Goal: Information Seeking & Learning: Learn about a topic

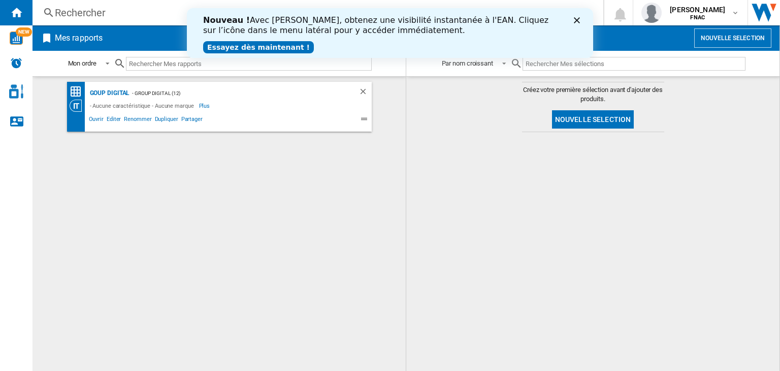
click at [581, 20] on div "Fermer" at bounding box center [579, 20] width 10 height 6
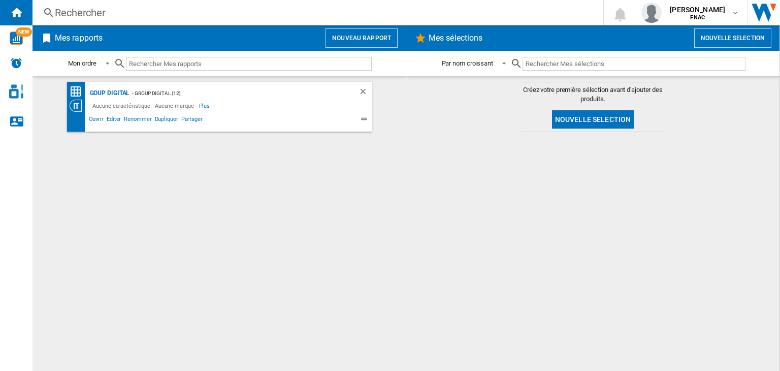
click at [359, 37] on button "Nouveau rapport" at bounding box center [361, 37] width 72 height 19
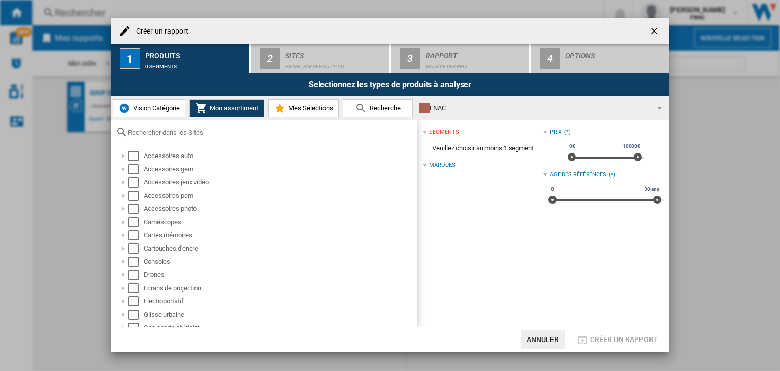
click at [187, 134] on input "text" at bounding box center [270, 132] width 284 height 8
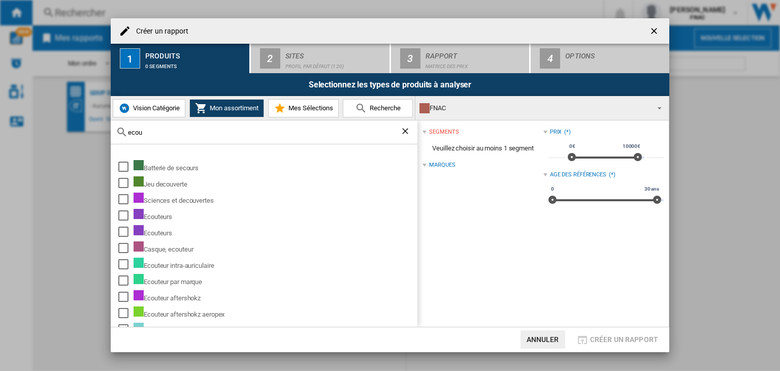
type input "ecou"
click at [142, 105] on span "Vision Catégorie" at bounding box center [154, 108] width 49 height 8
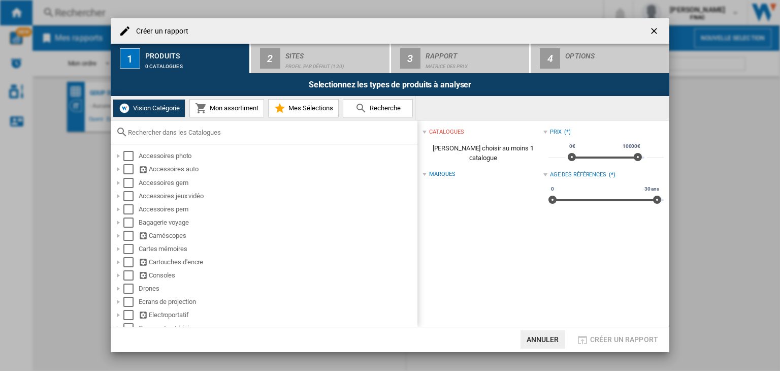
click at [196, 127] on div at bounding box center [264, 132] width 307 height 24
click at [187, 137] on div at bounding box center [264, 132] width 307 height 24
click at [176, 128] on input "text" at bounding box center [270, 132] width 284 height 8
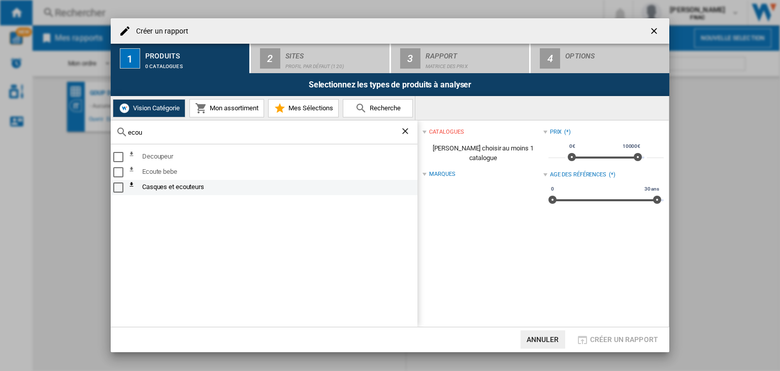
type input "ecou"
click at [117, 187] on div "Select" at bounding box center [118, 187] width 10 height 10
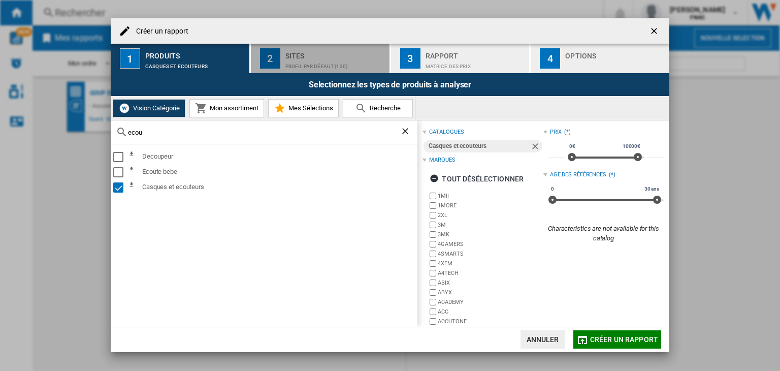
click at [325, 54] on div "Sites" at bounding box center [335, 53] width 100 height 11
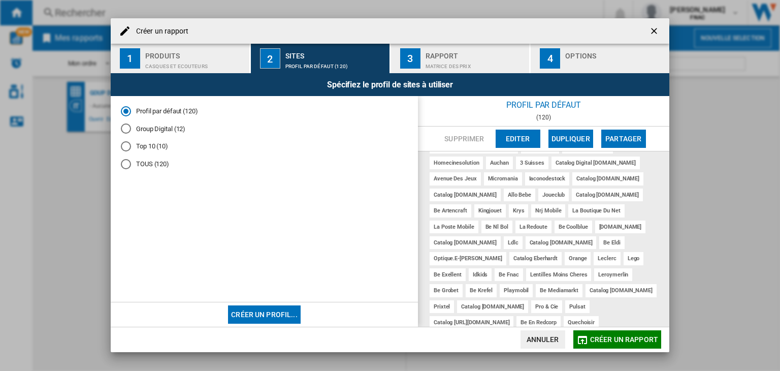
scroll to position [260, 0]
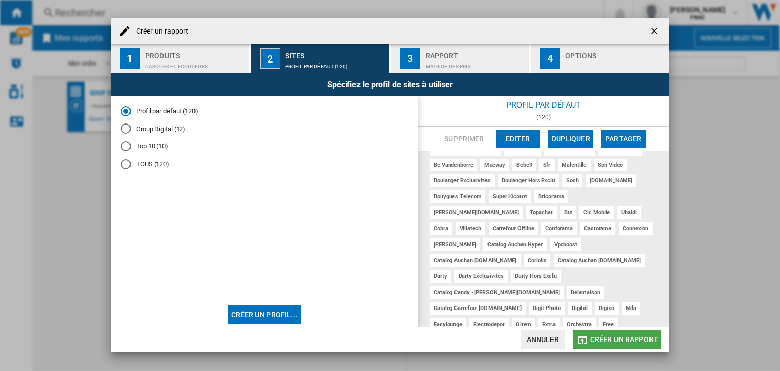
click at [608, 333] on button "Créer un rapport" at bounding box center [617, 339] width 88 height 18
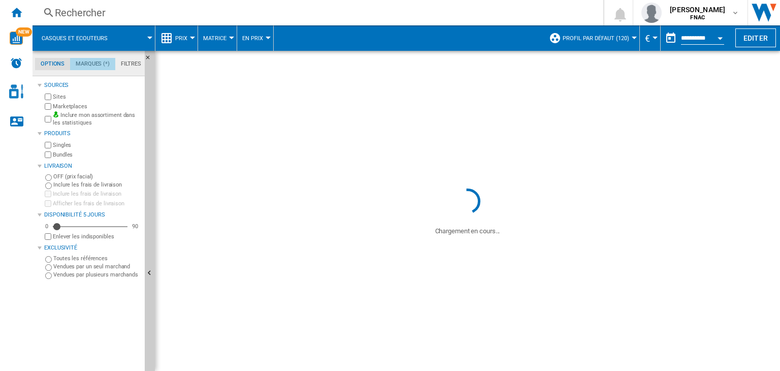
click at [95, 61] on md-tab-item "Marques (*)" at bounding box center [92, 64] width 45 height 12
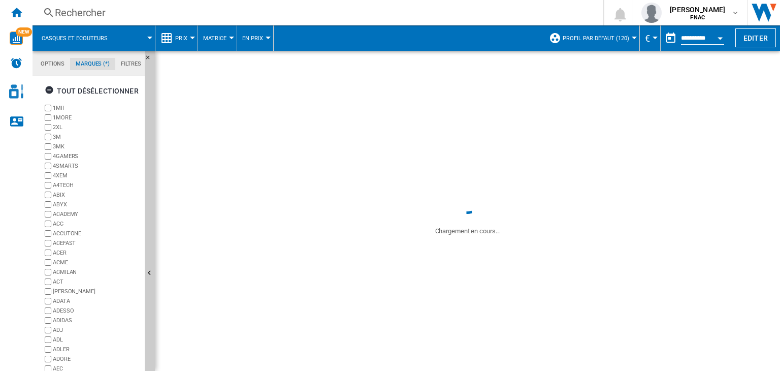
scroll to position [44, 0]
click at [53, 356] on div "+Tout afficher" at bounding box center [92, 360] width 98 height 8
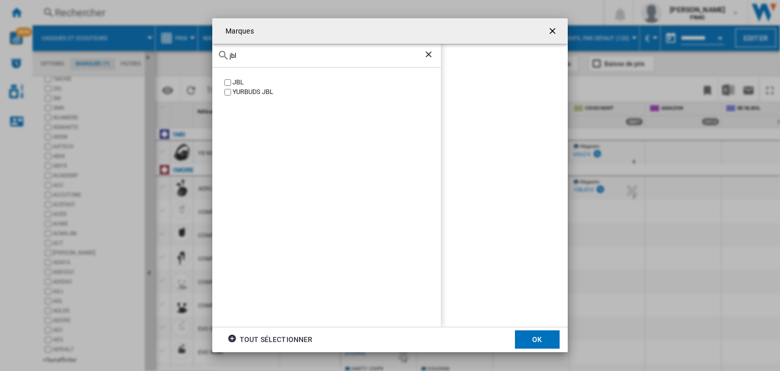
type input "jbl"
click at [529, 338] on button "OK" at bounding box center [537, 339] width 45 height 18
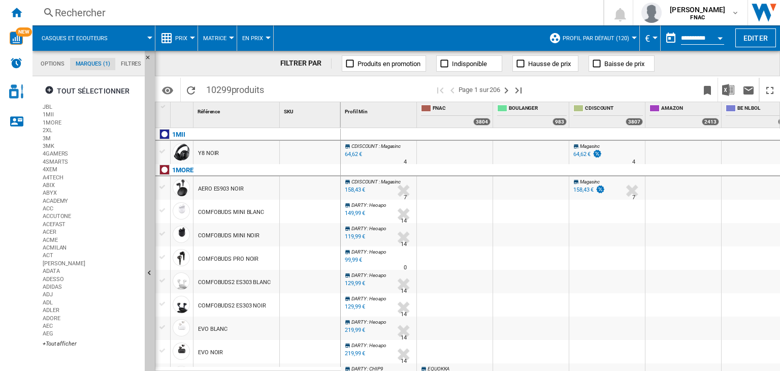
scroll to position [0, 0]
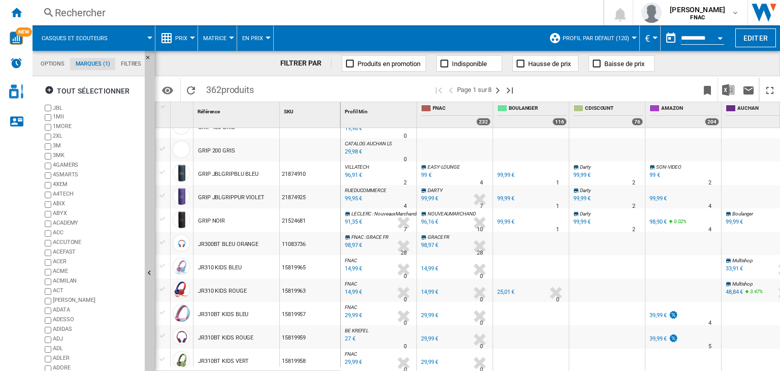
scroll to position [720, 0]
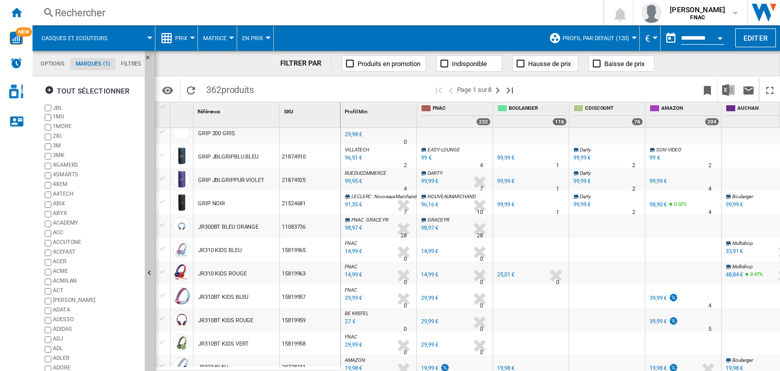
click at [93, 20] on div "{{::getI18NText('[DOMAIN_NAME]').replace('[TEXT]', '')}} Rechercher 0 [PERSON_N…" at bounding box center [405, 12] width 747 height 25
click at [89, 13] on div "Rechercher" at bounding box center [316, 13] width 522 height 14
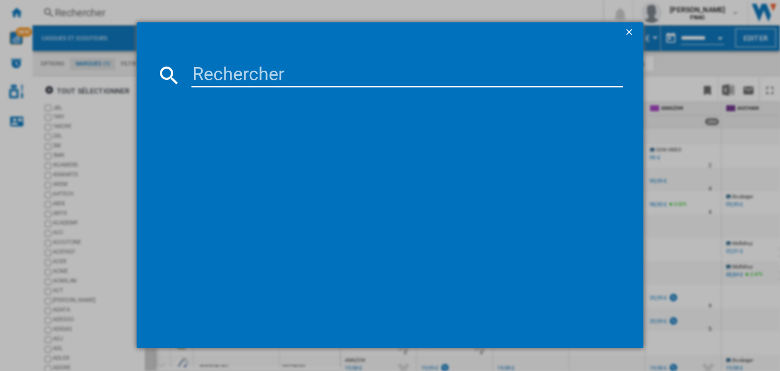
click at [205, 78] on input at bounding box center [406, 75] width 431 height 24
paste input "Ecouteurs JBL Live pro 2 Noir"
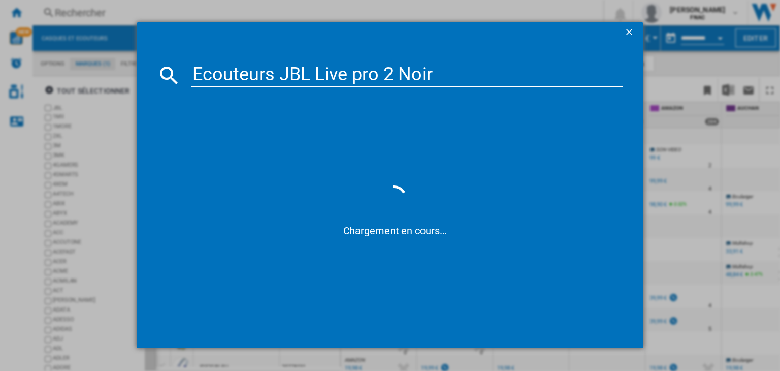
type input "Ecouteurs JBL Live pro 2 Noir"
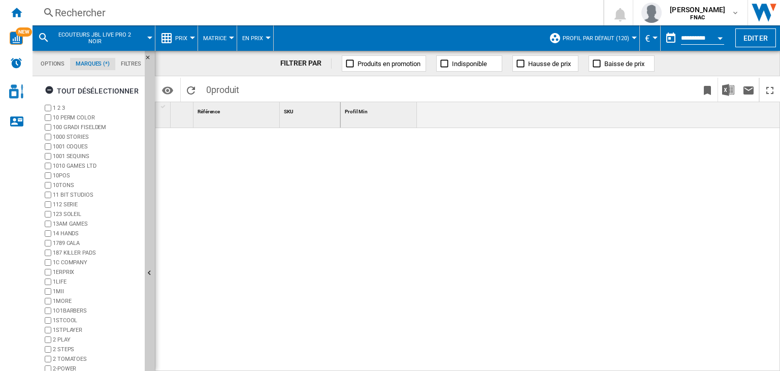
click at [97, 34] on span "Ecouteurs JBL Live pro 2 Noir" at bounding box center [95, 37] width 82 height 13
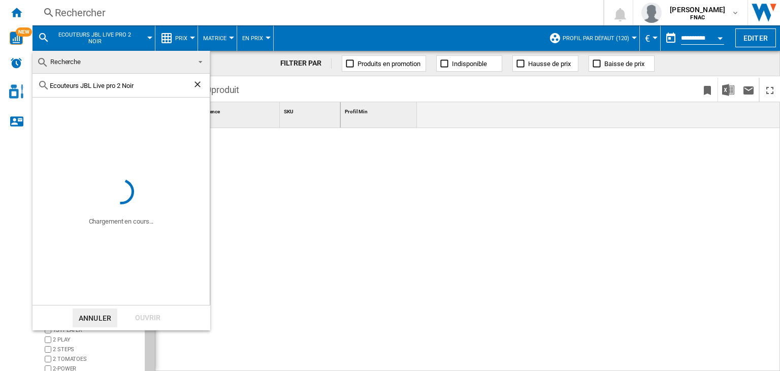
drag, startPoint x: 83, startPoint y: 82, endPoint x: 36, endPoint y: 82, distance: 47.2
click at [36, 82] on div "Ecouteurs JBL Live pro 2 Noir" at bounding box center [120, 86] width 177 height 24
type input "JBL Live pro 2 Noir"
click at [146, 320] on div "Ouvrir" at bounding box center [147, 317] width 45 height 19
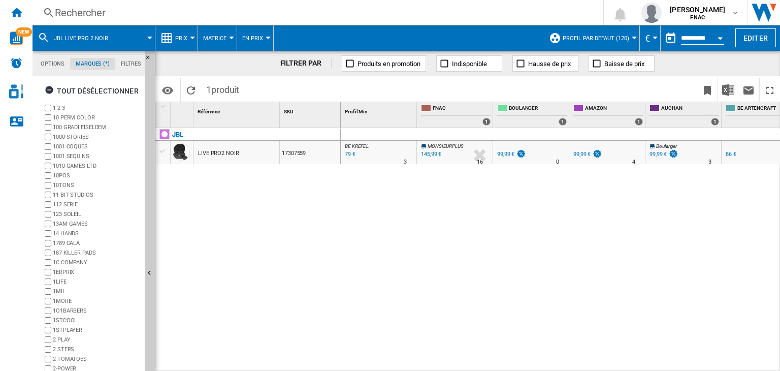
click at [604, 33] on button "Profil par défaut (120)" at bounding box center [598, 37] width 72 height 25
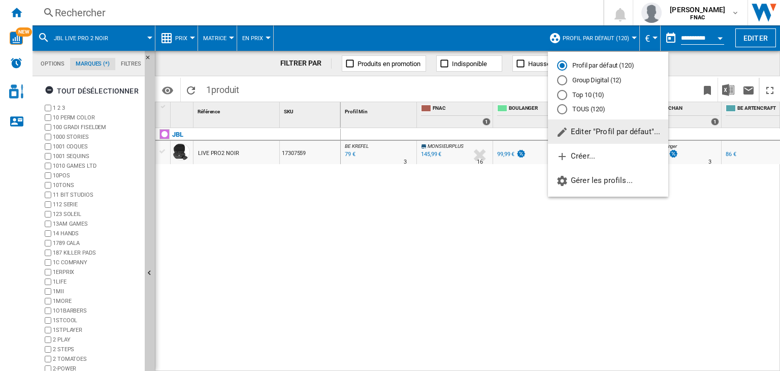
click at [579, 134] on span "Editer "Profil par défaut"..." at bounding box center [608, 131] width 104 height 9
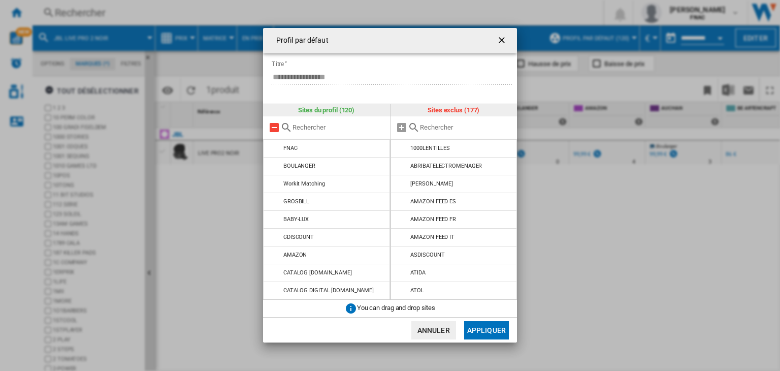
click at [274, 127] on md-icon at bounding box center [274, 127] width 12 height 12
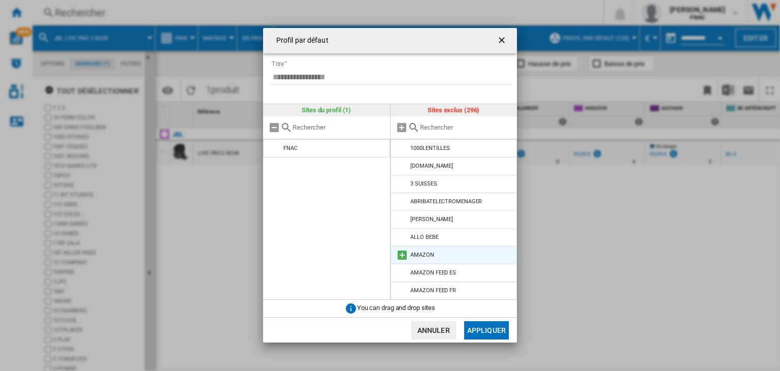
click at [400, 256] on md-icon at bounding box center [402, 255] width 12 height 12
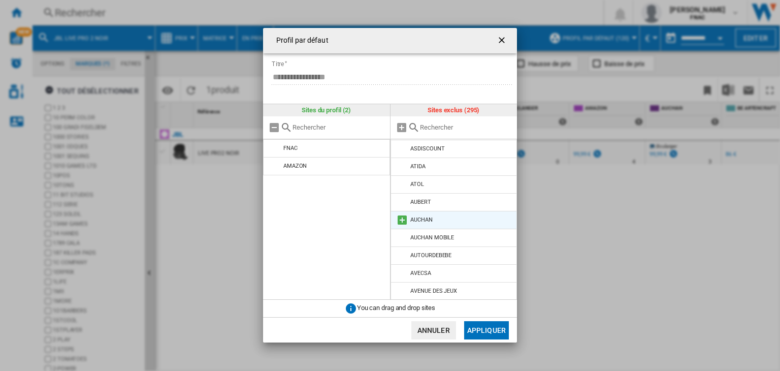
click at [403, 219] on md-icon at bounding box center [402, 220] width 12 height 12
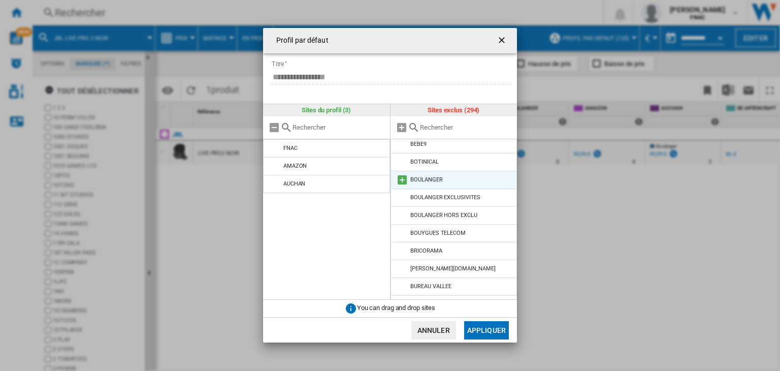
click at [402, 178] on md-icon at bounding box center [402, 180] width 12 height 12
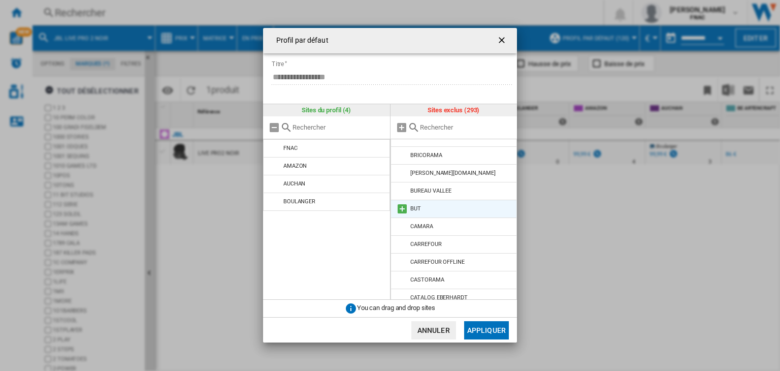
click at [401, 208] on md-icon at bounding box center [402, 209] width 12 height 12
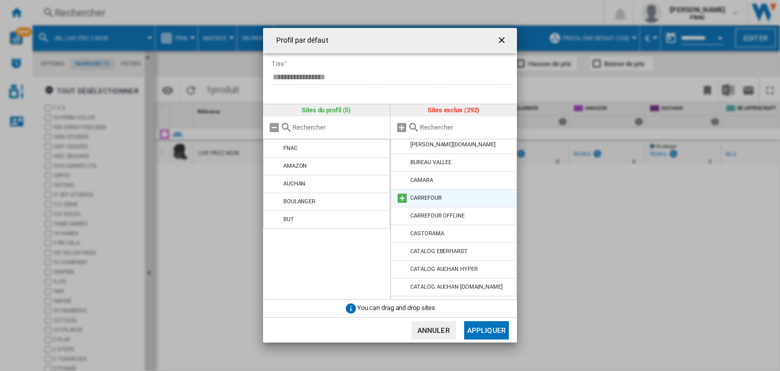
click at [403, 197] on md-icon at bounding box center [402, 198] width 12 height 12
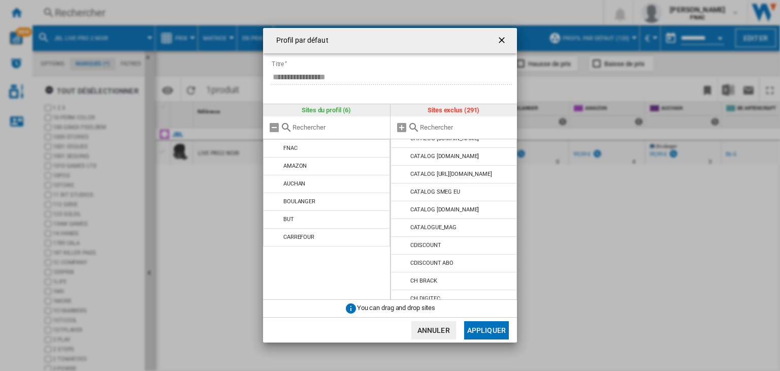
scroll to position [2022, 0]
click at [402, 239] on md-icon at bounding box center [402, 245] width 12 height 12
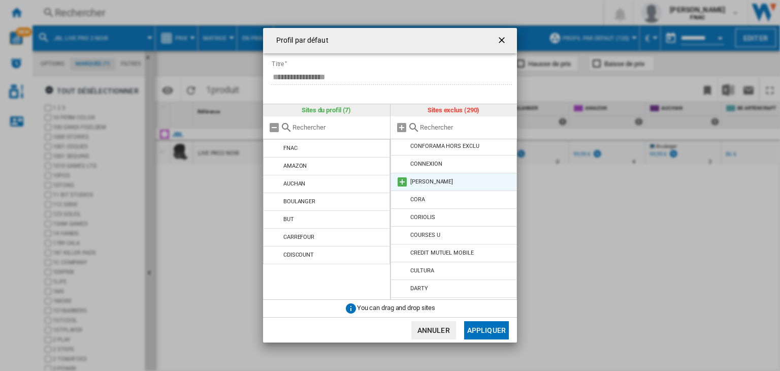
scroll to position [2483, 0]
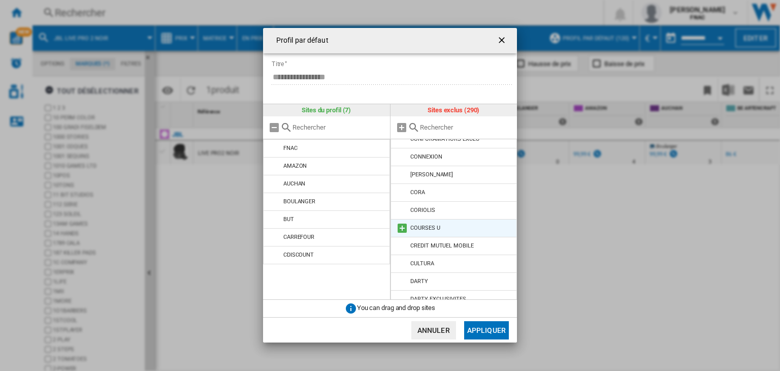
click at [403, 222] on md-icon at bounding box center [402, 228] width 12 height 12
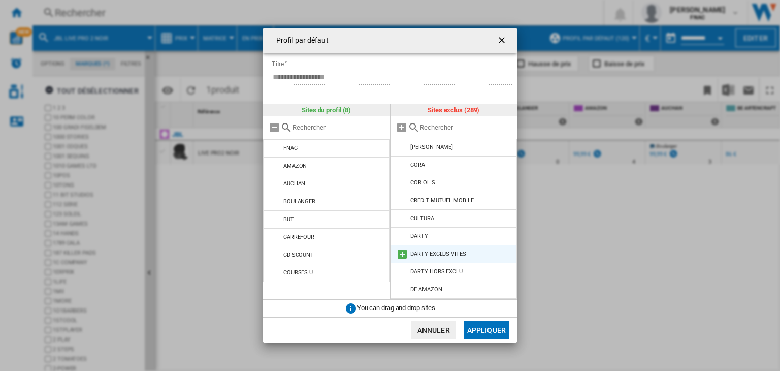
scroll to position [2522, 0]
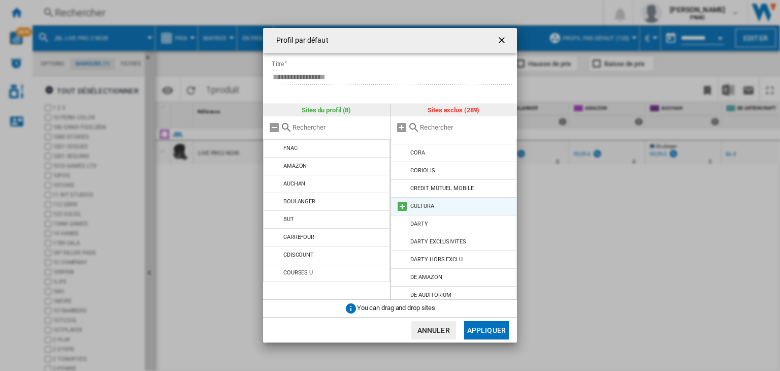
click at [403, 200] on md-icon at bounding box center [402, 206] width 12 height 12
click at [402, 200] on md-icon at bounding box center [402, 206] width 12 height 12
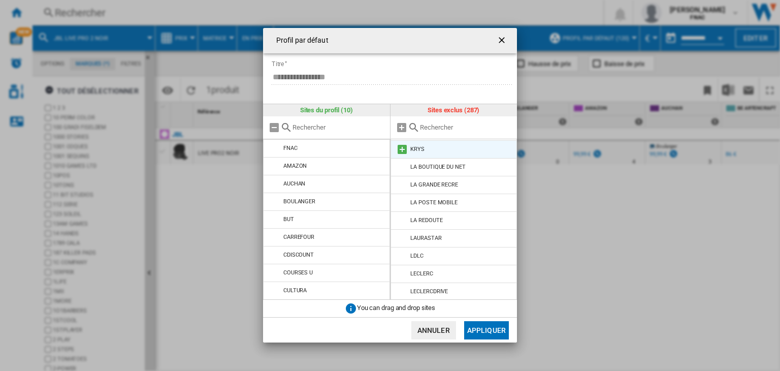
scroll to position [3362, 0]
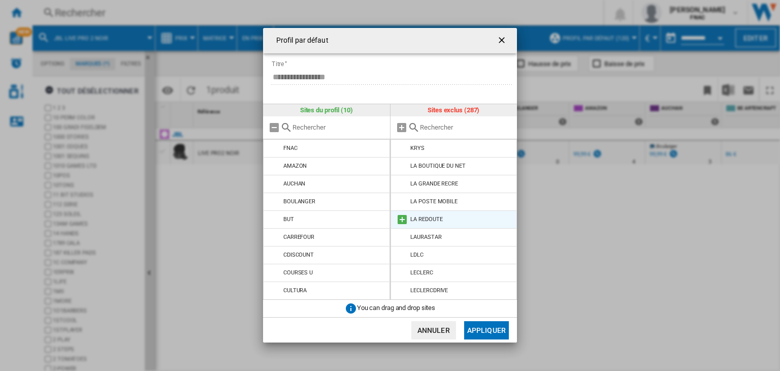
click at [400, 213] on md-icon at bounding box center [402, 219] width 12 height 12
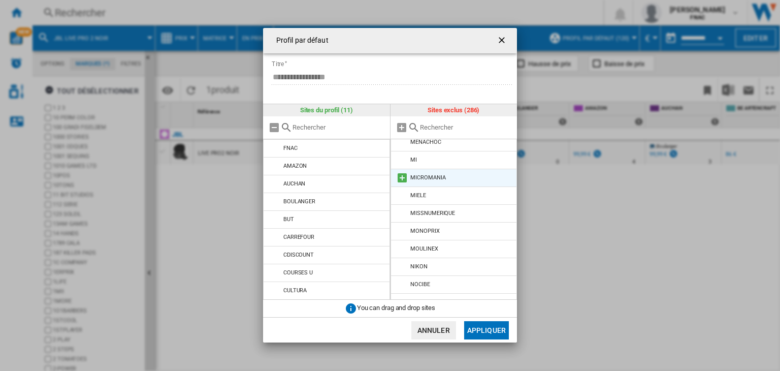
scroll to position [3877, 0]
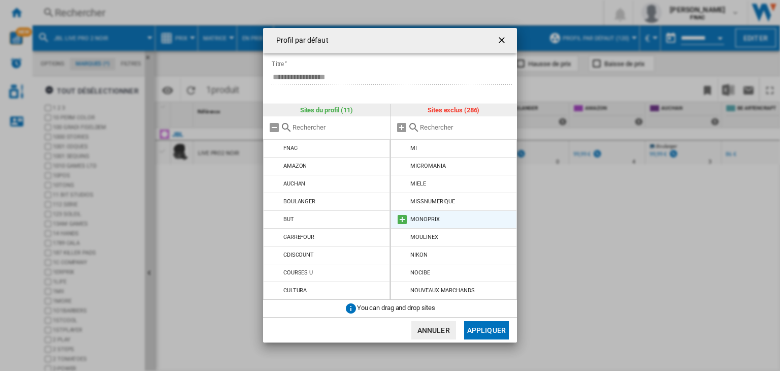
click at [402, 213] on md-icon at bounding box center [402, 219] width 12 height 12
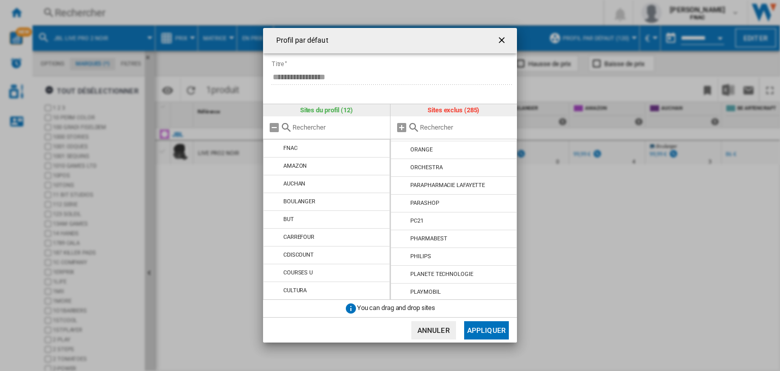
scroll to position [4156, 0]
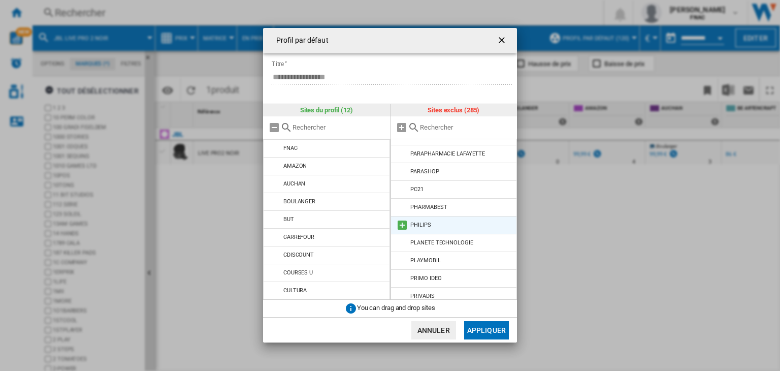
click at [399, 219] on md-icon at bounding box center [402, 225] width 12 height 12
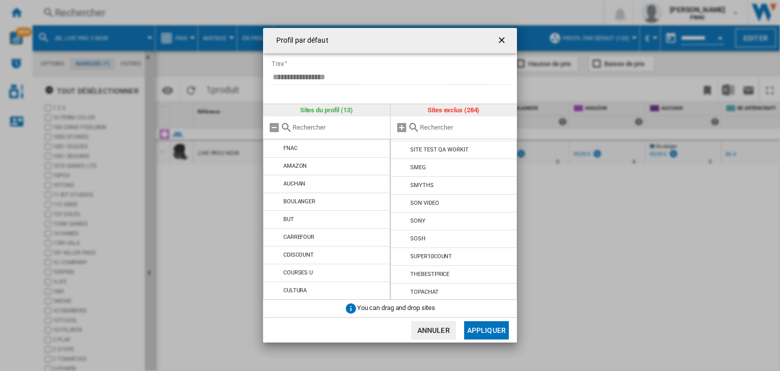
scroll to position [4622, 0]
click at [402, 214] on md-icon at bounding box center [402, 220] width 12 height 12
click at [481, 330] on button "Appliquer" at bounding box center [486, 330] width 45 height 18
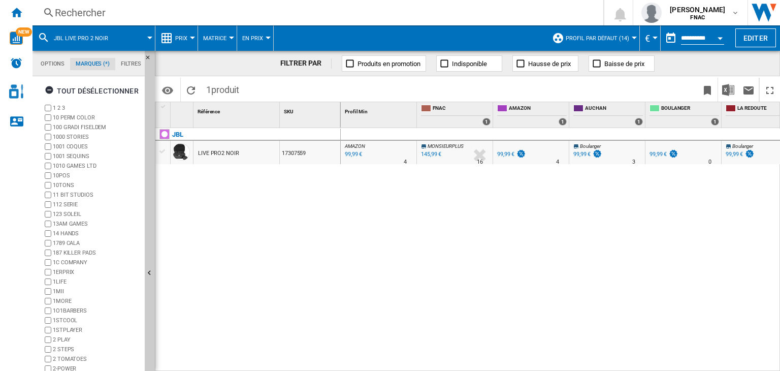
click at [79, 35] on span "JBL Live pro 2 Noir" at bounding box center [81, 38] width 54 height 7
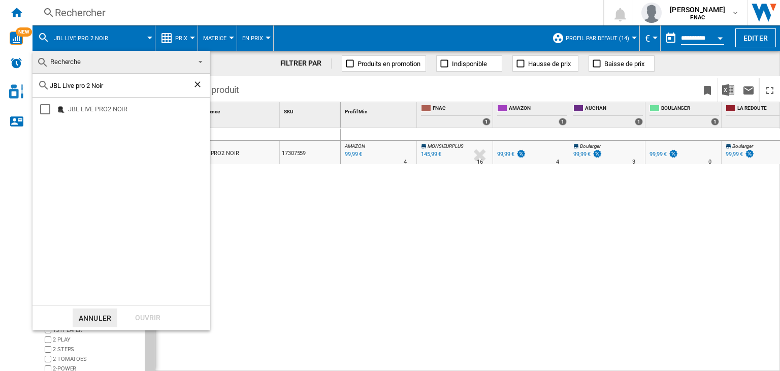
click at [201, 61] on span at bounding box center [197, 61] width 12 height 14
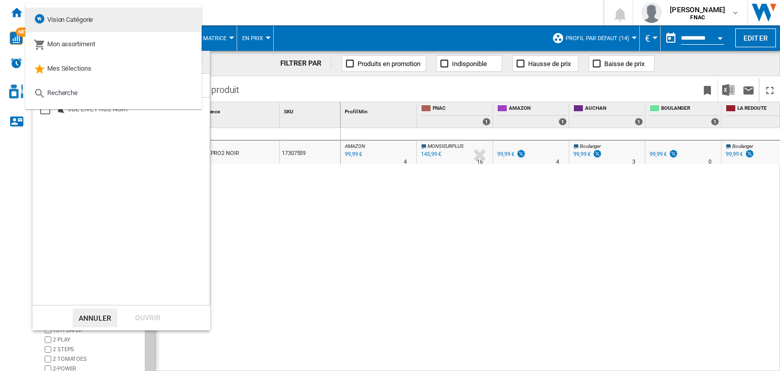
click at [95, 20] on md-option "Vision Catégorie" at bounding box center [113, 20] width 176 height 24
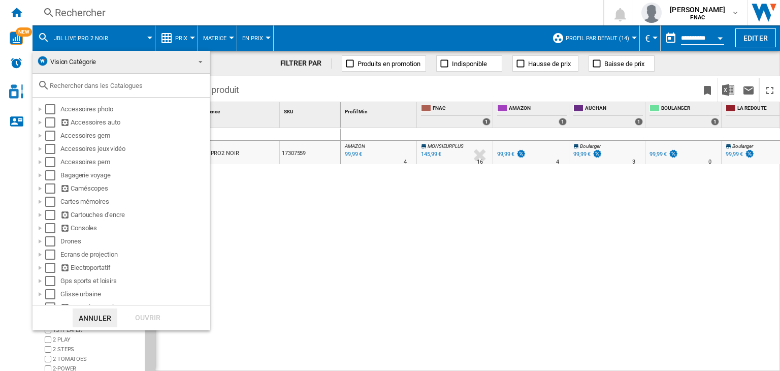
click at [64, 83] on input "text" at bounding box center [127, 86] width 155 height 8
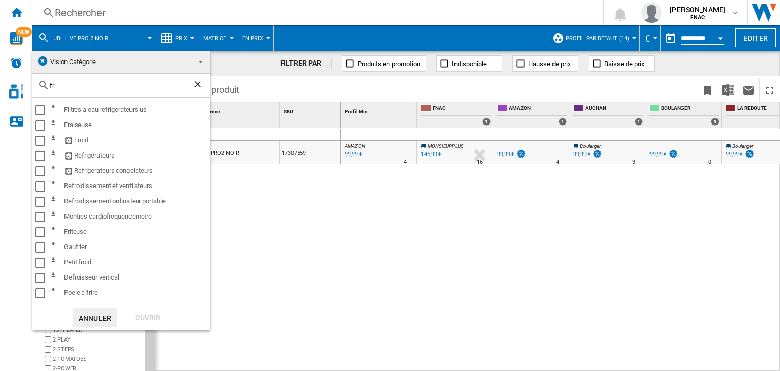
type input "f"
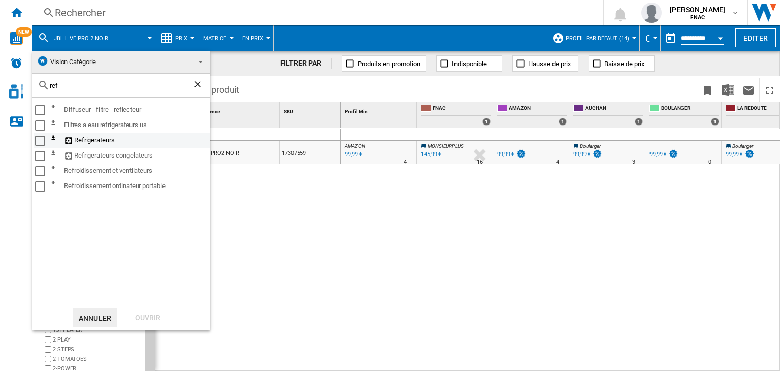
type input "ref"
click at [42, 140] on div "Select" at bounding box center [40, 141] width 10 height 10
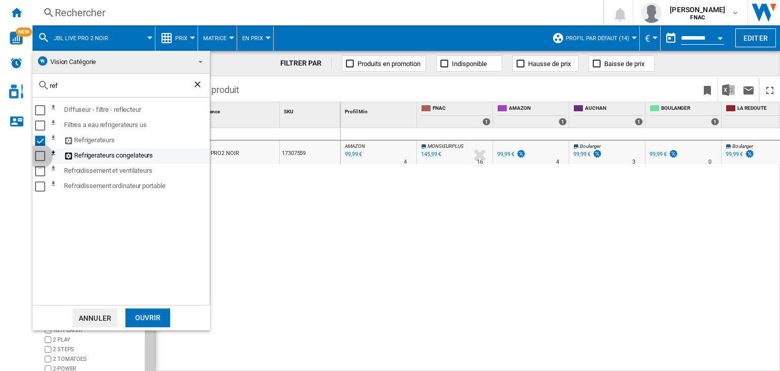
click at [39, 155] on div "Select" at bounding box center [40, 156] width 10 height 10
click at [141, 312] on div "Ouvrir" at bounding box center [147, 317] width 45 height 19
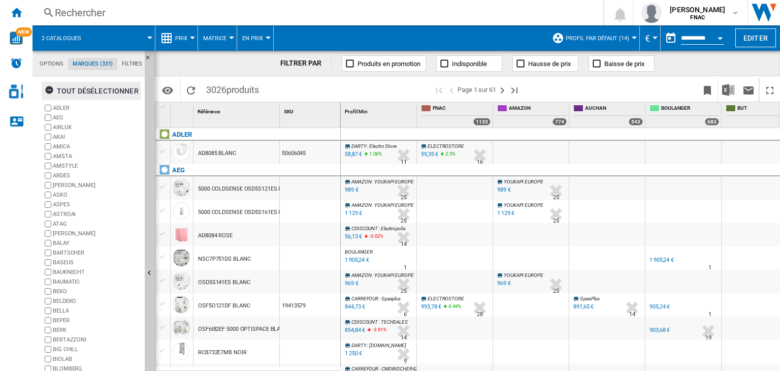
click at [77, 87] on div "tout désélectionner" at bounding box center [92, 91] width 94 height 18
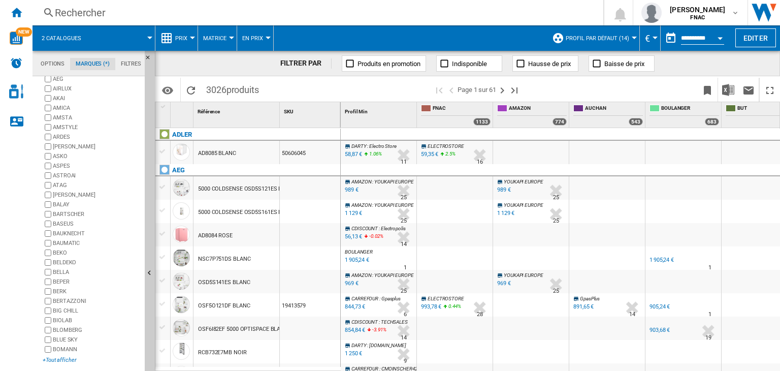
click at [58, 356] on div "+Tout afficher" at bounding box center [92, 360] width 98 height 8
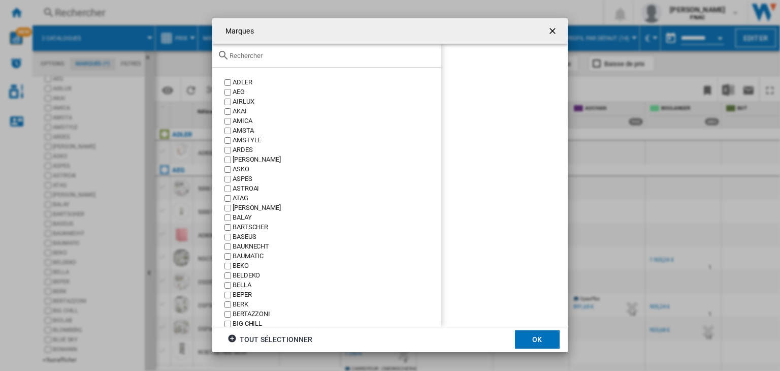
click at [284, 58] on input "Marques ADLER ..." at bounding box center [332, 56] width 206 height 8
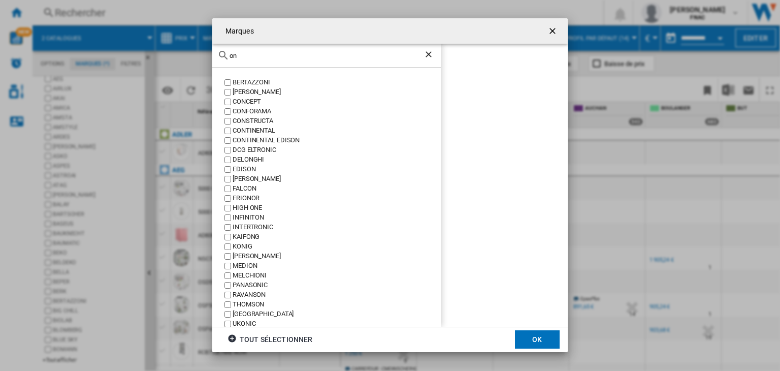
type input "o"
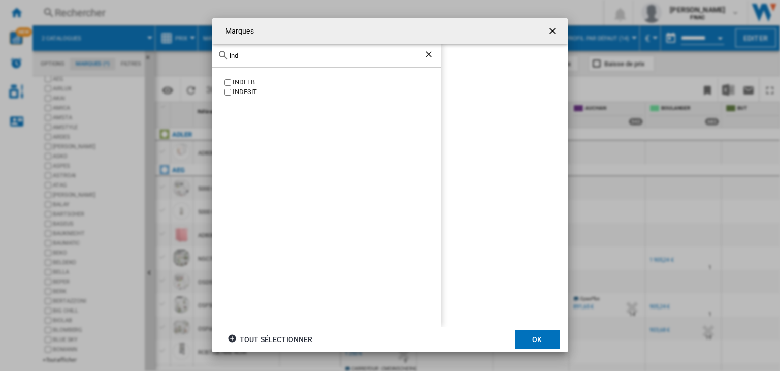
type input "ind"
click at [223, 91] on label "INDESIT" at bounding box center [331, 92] width 218 height 10
drag, startPoint x: 255, startPoint y: 53, endPoint x: 226, endPoint y: 53, distance: 28.4
click at [226, 53] on div "ind" at bounding box center [326, 56] width 228 height 24
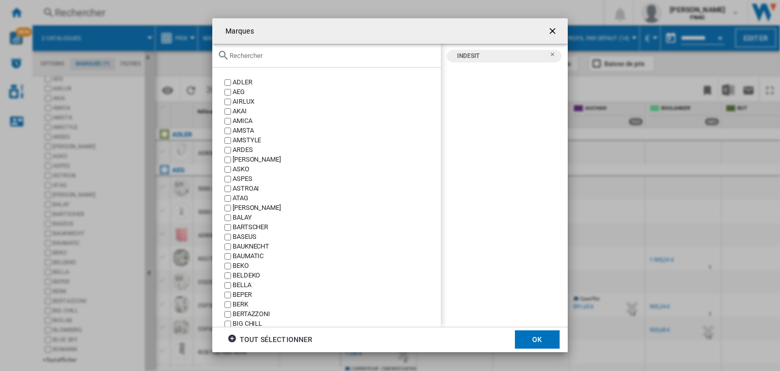
click at [276, 53] on input "Marques ADLER ..." at bounding box center [332, 56] width 206 height 8
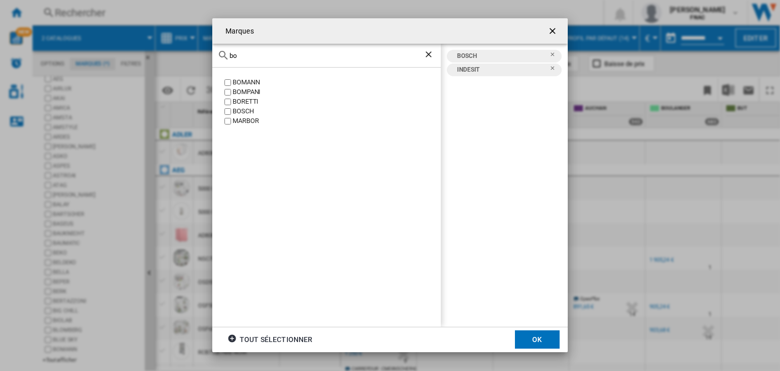
drag, startPoint x: 246, startPoint y: 54, endPoint x: 197, endPoint y: 54, distance: 48.7
click at [197, 54] on div "Marques [PERSON_NAME] [GEOGRAPHIC_DATA] [PERSON_NAME] BOSCH [GEOGRAPHIC_DATA] B…" at bounding box center [390, 185] width 780 height 370
type input "de"
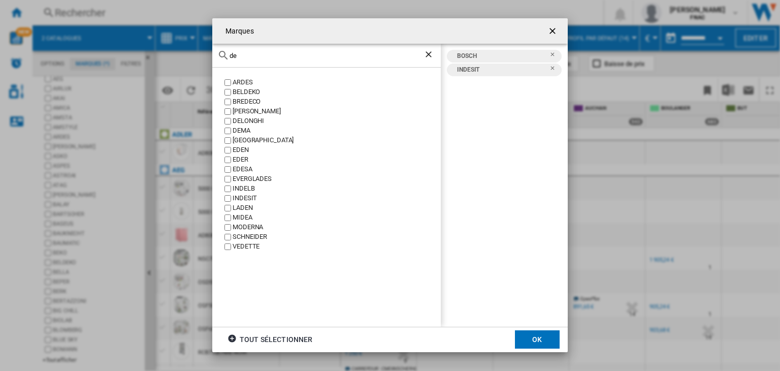
drag, startPoint x: 260, startPoint y: 53, endPoint x: 218, endPoint y: 55, distance: 42.2
click at [218, 55] on div "de" at bounding box center [326, 56] width 228 height 24
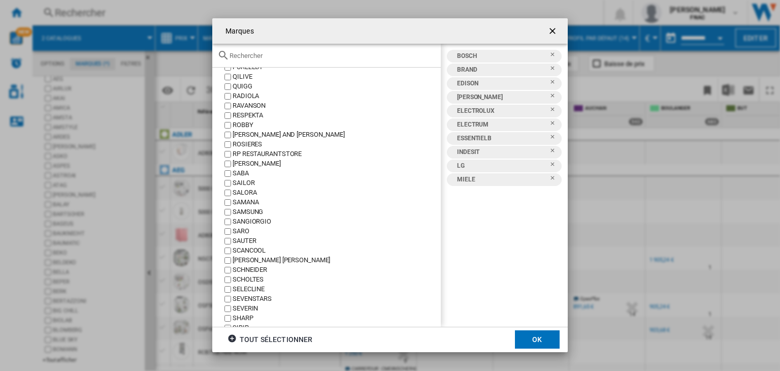
scroll to position [2363, 0]
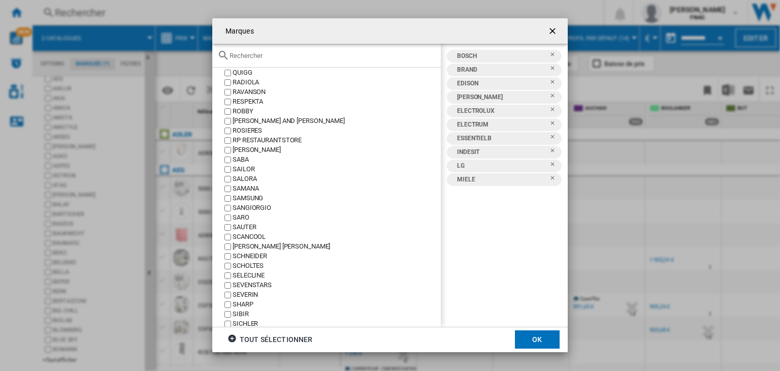
click at [235, 191] on div "SAMANA" at bounding box center [336, 189] width 208 height 10
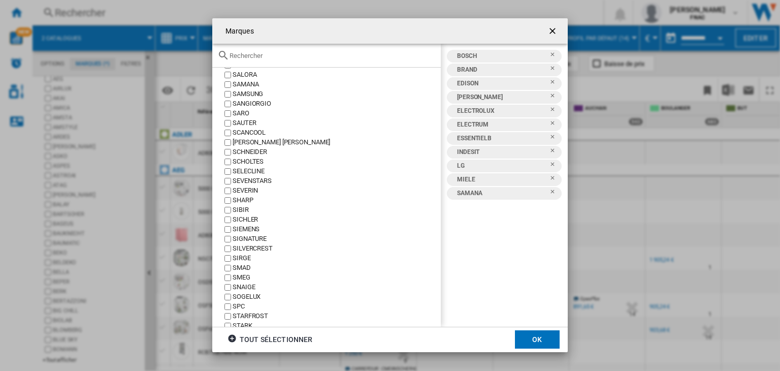
scroll to position [2481, 0]
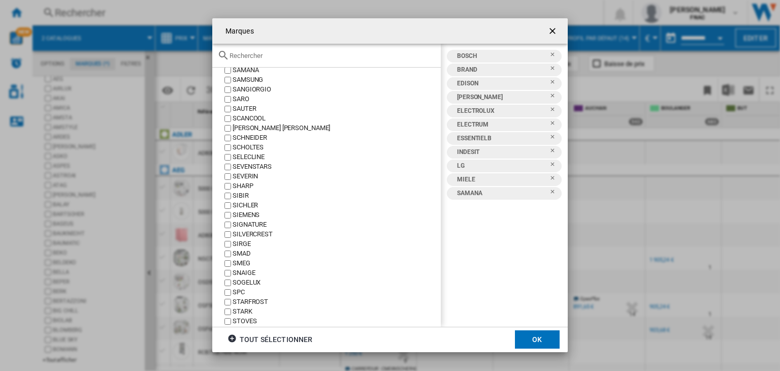
click at [244, 214] on div "SIEMENS" at bounding box center [336, 215] width 208 height 10
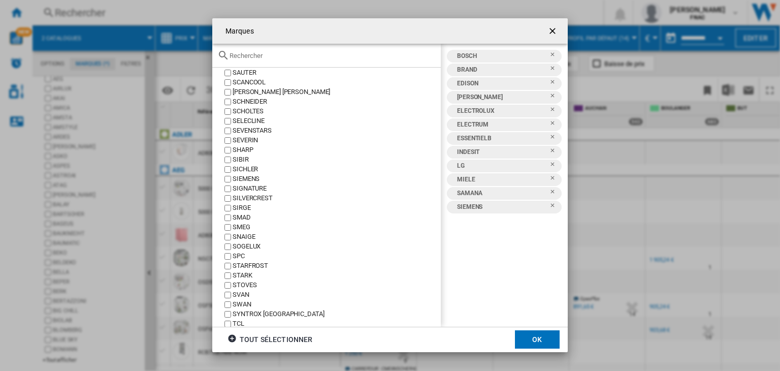
click at [233, 226] on div "SMEG" at bounding box center [336, 227] width 208 height 10
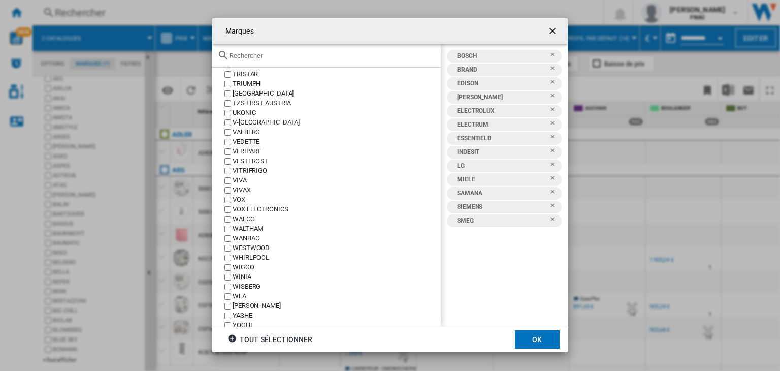
scroll to position [2954, 0]
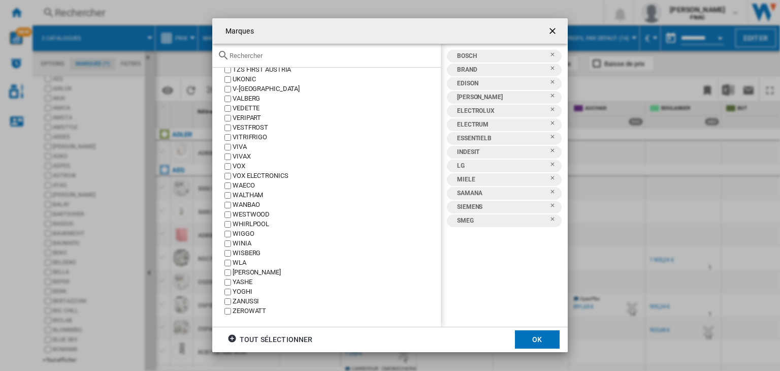
click at [246, 209] on div "WANBAO" at bounding box center [336, 205] width 208 height 10
click at [244, 221] on div "WHIRLPOOL" at bounding box center [336, 224] width 208 height 10
click at [244, 212] on div "WESTWOOD" at bounding box center [336, 215] width 208 height 10
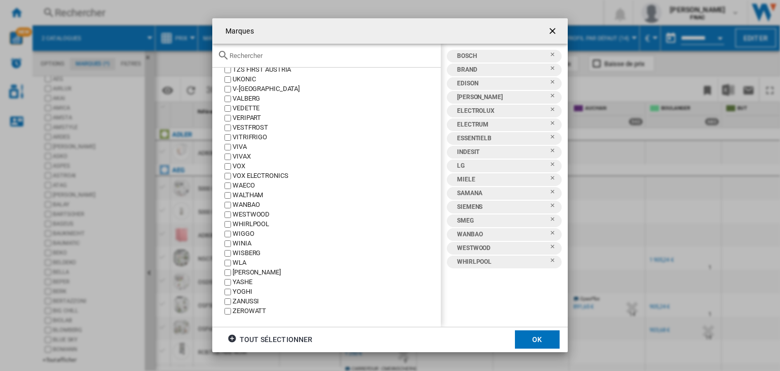
click at [237, 203] on div "WANBAO" at bounding box center [336, 205] width 208 height 10
click at [529, 335] on button "OK" at bounding box center [537, 339] width 45 height 18
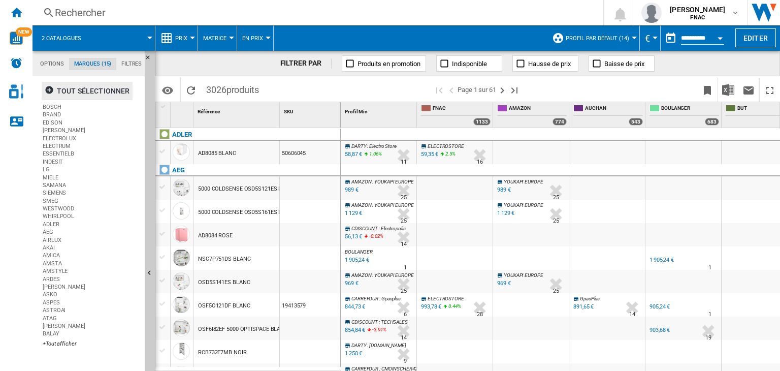
scroll to position [0, 0]
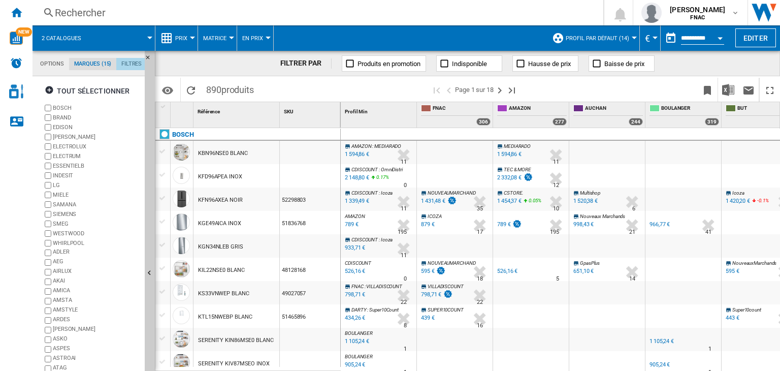
click at [129, 59] on md-tab-item "Filtres" at bounding box center [131, 64] width 30 height 12
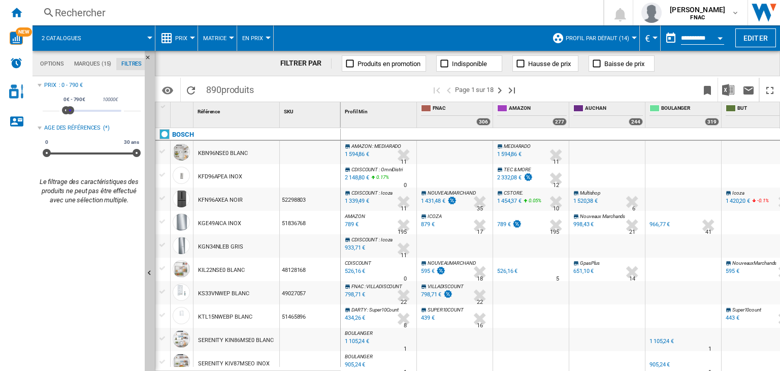
type input "***"
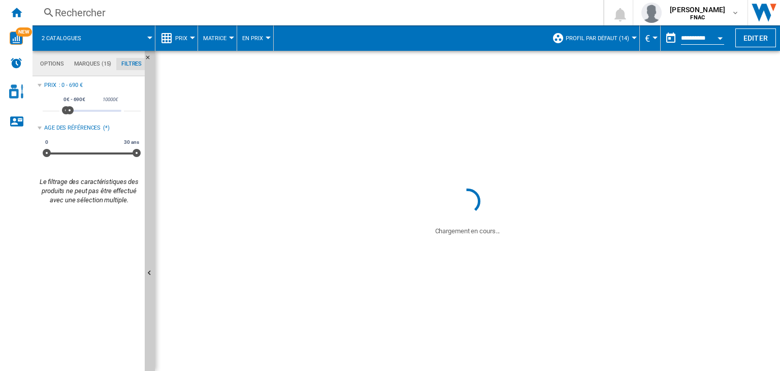
drag, startPoint x: 116, startPoint y: 108, endPoint x: 70, endPoint y: 113, distance: 46.5
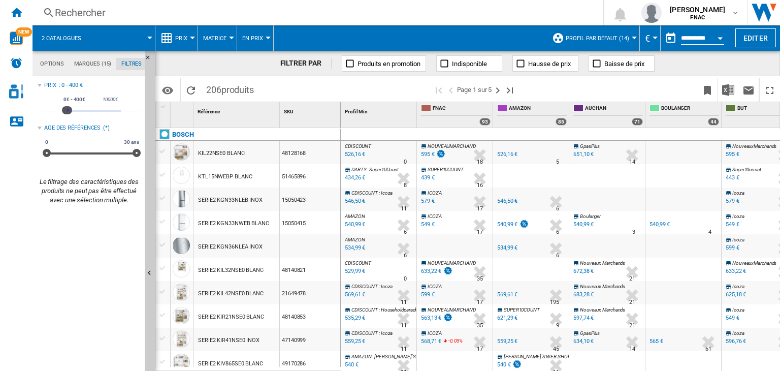
type input "***"
click at [68, 112] on span at bounding box center [67, 110] width 8 height 8
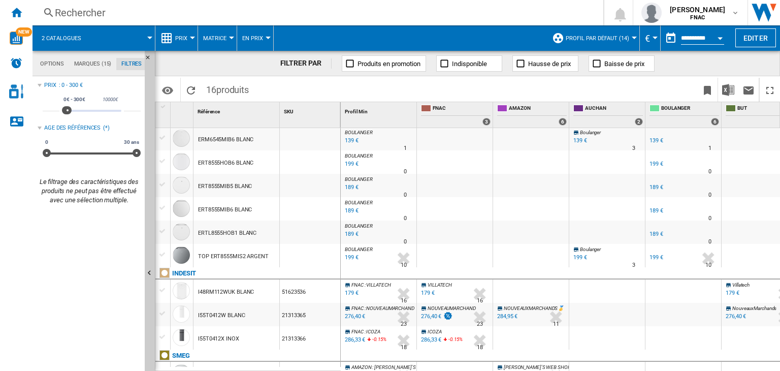
scroll to position [14, 0]
click at [215, 138] on div "ERM6545MIB6 BLANC" at bounding box center [225, 138] width 55 height 23
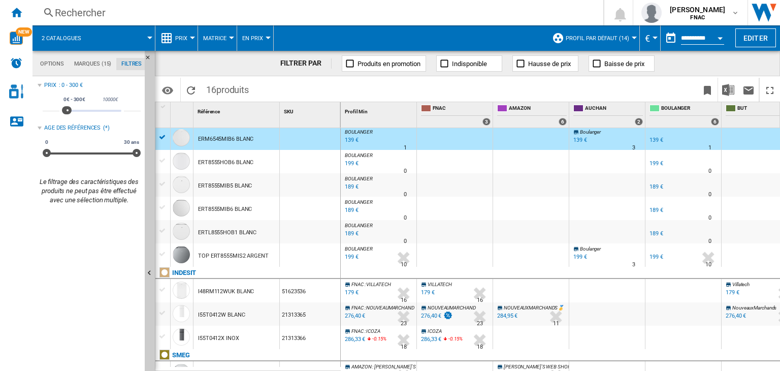
click at [350, 139] on div "139 €" at bounding box center [350, 140] width 15 height 10
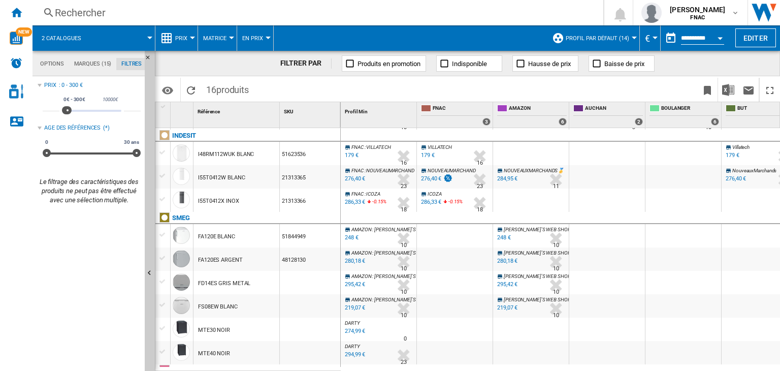
scroll to position [152, 0]
click at [353, 178] on div "276,40 €" at bounding box center [354, 178] width 22 height 10
click at [102, 13] on div "Rechercher" at bounding box center [316, 13] width 522 height 14
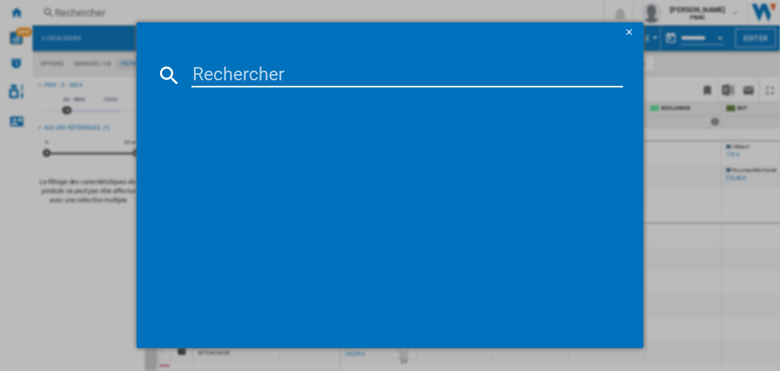
paste input "Réfrigérateur 2 portes HIGH ONE 2D 206 E W742C"
type input "Réfrigérateur 2 portes HIGH ONE 2D 206 E W742C"
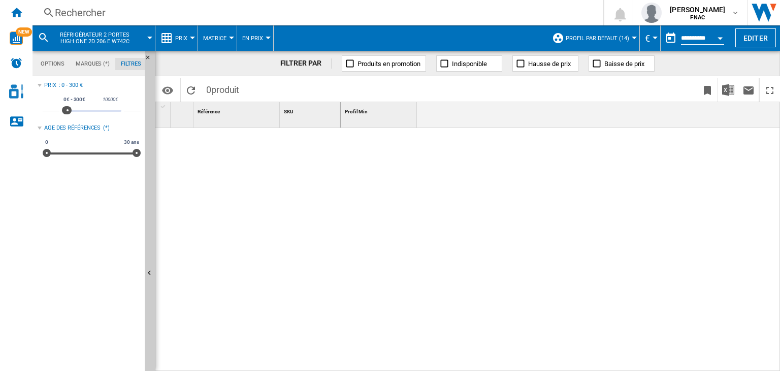
click at [114, 34] on span "Réfrigérateur 2 portes HIGH ONE 2D 206 E W742C" at bounding box center [95, 37] width 82 height 13
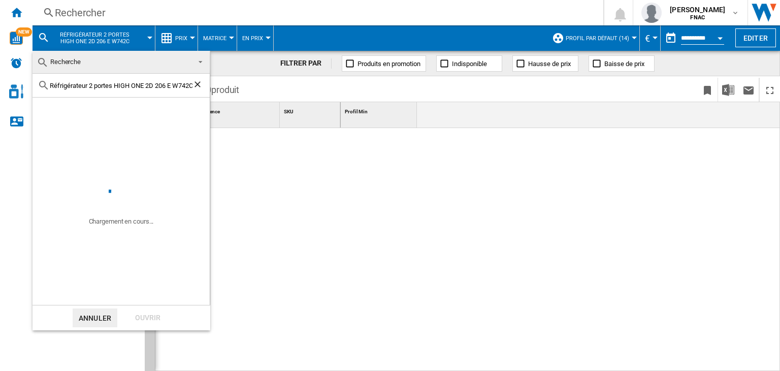
click at [142, 83] on input "Réfrigérateur 2 portes HIGH ONE 2D 206 E W742C" at bounding box center [121, 86] width 143 height 8
drag, startPoint x: 169, startPoint y: 84, endPoint x: 275, endPoint y: 94, distance: 106.1
click at [275, 94] on body "In order to access Insight, please log out and log in again OK NEW Rechercher R…" at bounding box center [390, 185] width 780 height 371
type input "Réfrigérateur 2 portes HIGH ONE 2D 206"
click at [144, 317] on div "Ouvrir" at bounding box center [147, 317] width 45 height 19
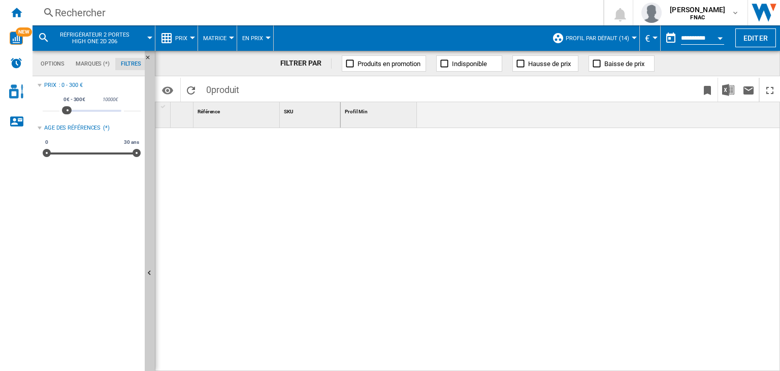
click at [118, 32] on span "Réfrigérateur 2 portes HIGH ONE 2D 206" at bounding box center [95, 37] width 82 height 13
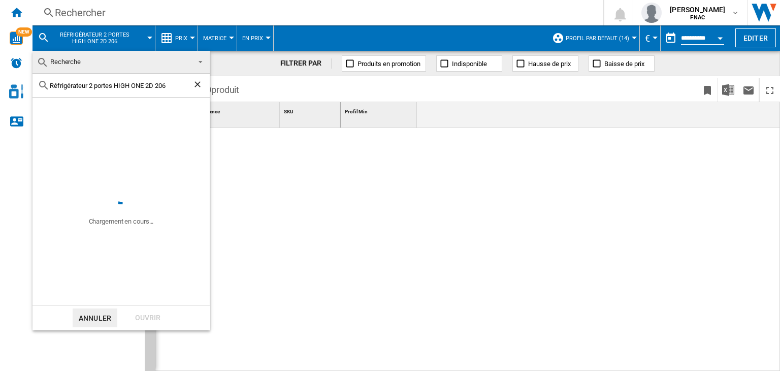
drag, startPoint x: 115, startPoint y: 82, endPoint x: 89, endPoint y: 81, distance: 25.9
click at [89, 82] on input "Réfrigérateur 2 portes HIGH ONE 2D 206" at bounding box center [121, 86] width 143 height 8
click at [148, 82] on input "Réfrigérateur HIGH ONE 2D 206" at bounding box center [121, 86] width 143 height 8
type input "Réfrigérateur HIGH ONE 2D"
click at [138, 315] on div "Ouvrir" at bounding box center [147, 317] width 45 height 19
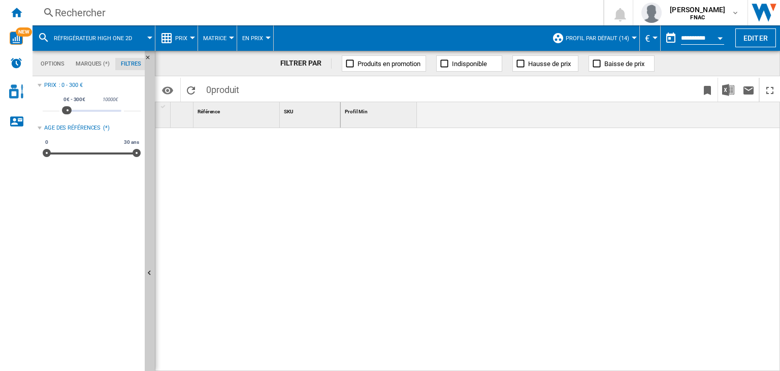
click at [137, 38] on button "Réfrigérateur HIGH ONE 2D" at bounding box center [98, 37] width 88 height 25
